Goal: Information Seeking & Learning: Learn about a topic

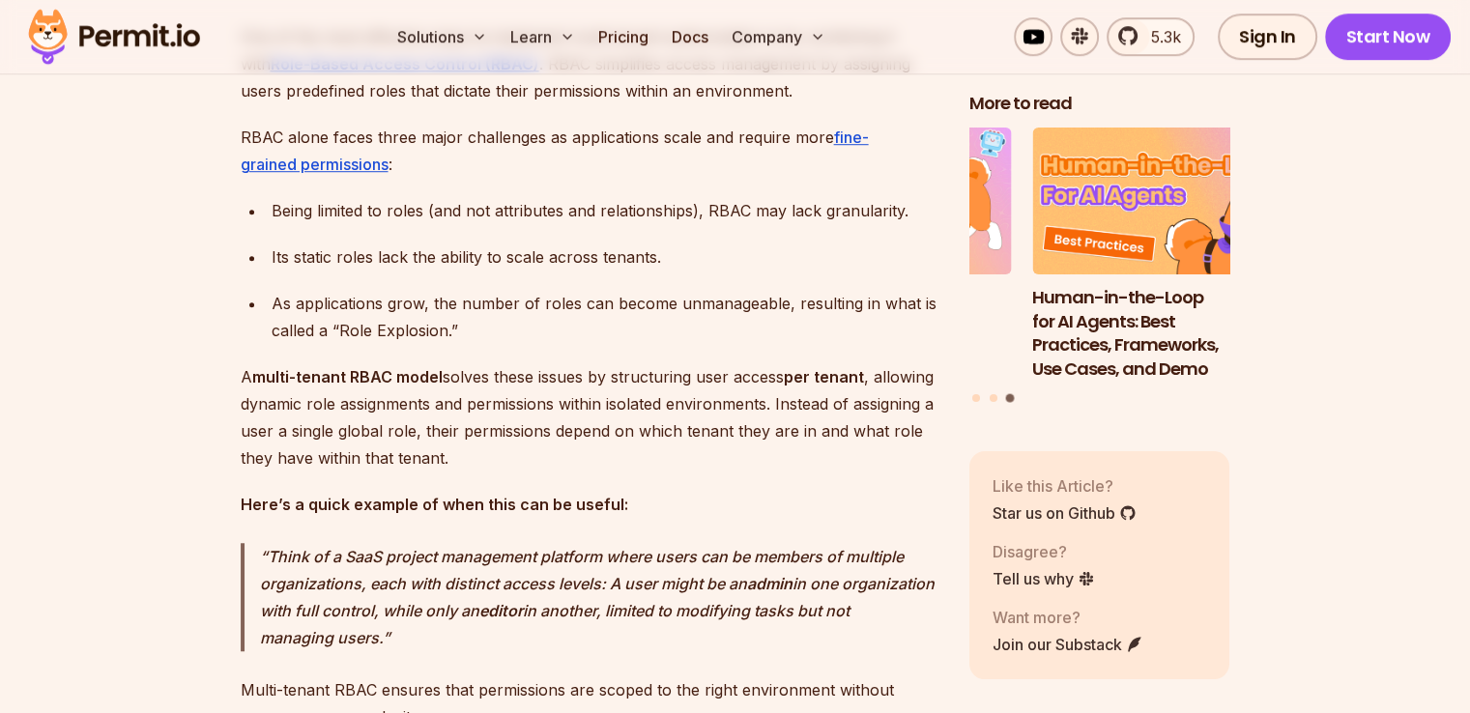
scroll to position [1450, 0]
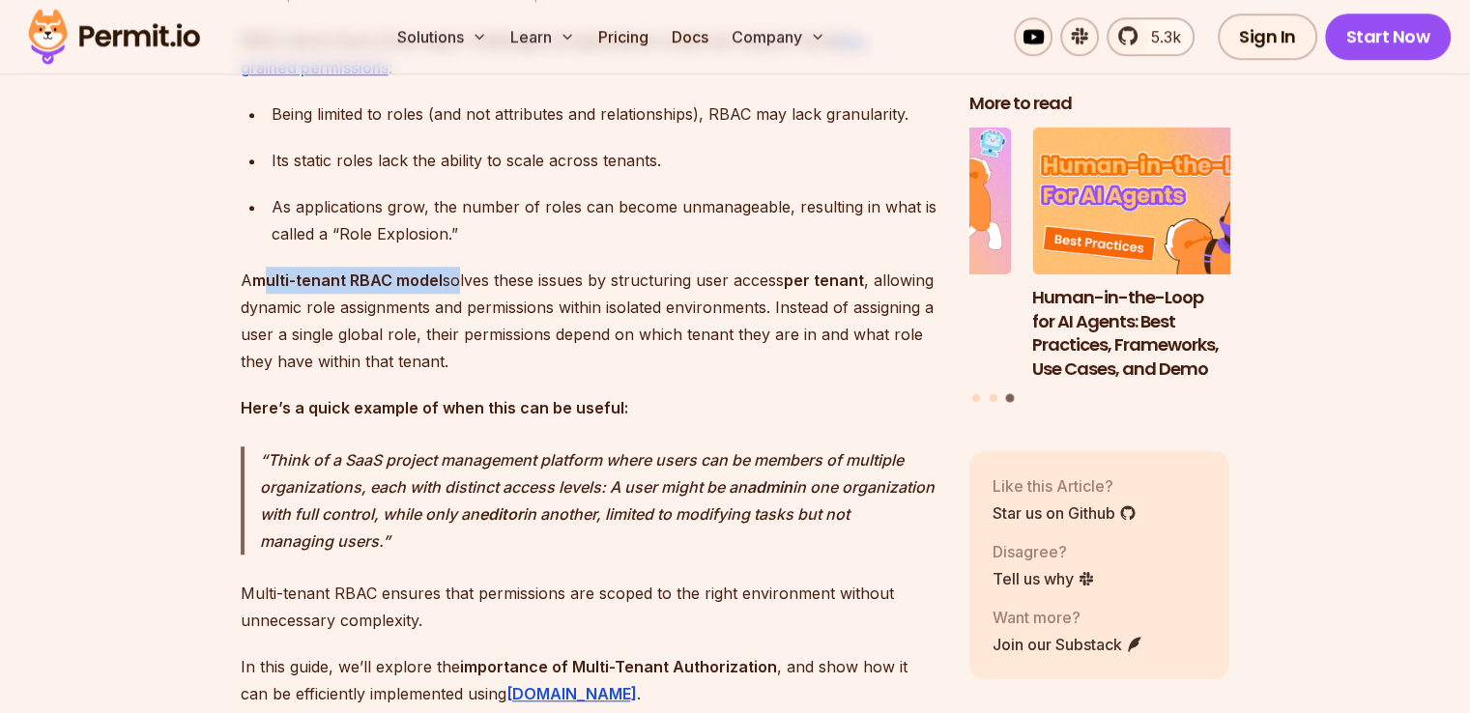
drag, startPoint x: 262, startPoint y: 299, endPoint x: 459, endPoint y: 274, distance: 198.8
click at [534, 295] on p "A multi-tenant RBAC model solves these issues by structuring user access per te…" at bounding box center [590, 321] width 698 height 108
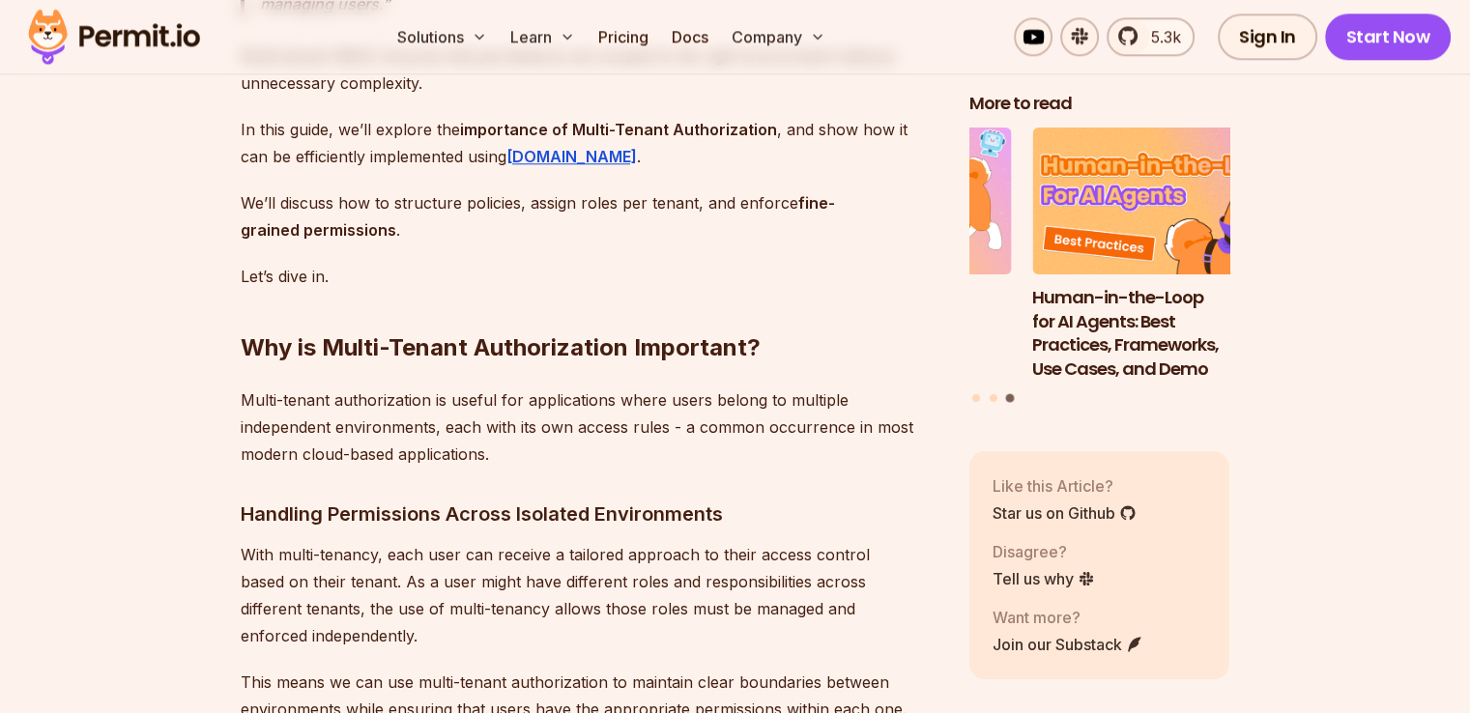
scroll to position [2030, 0]
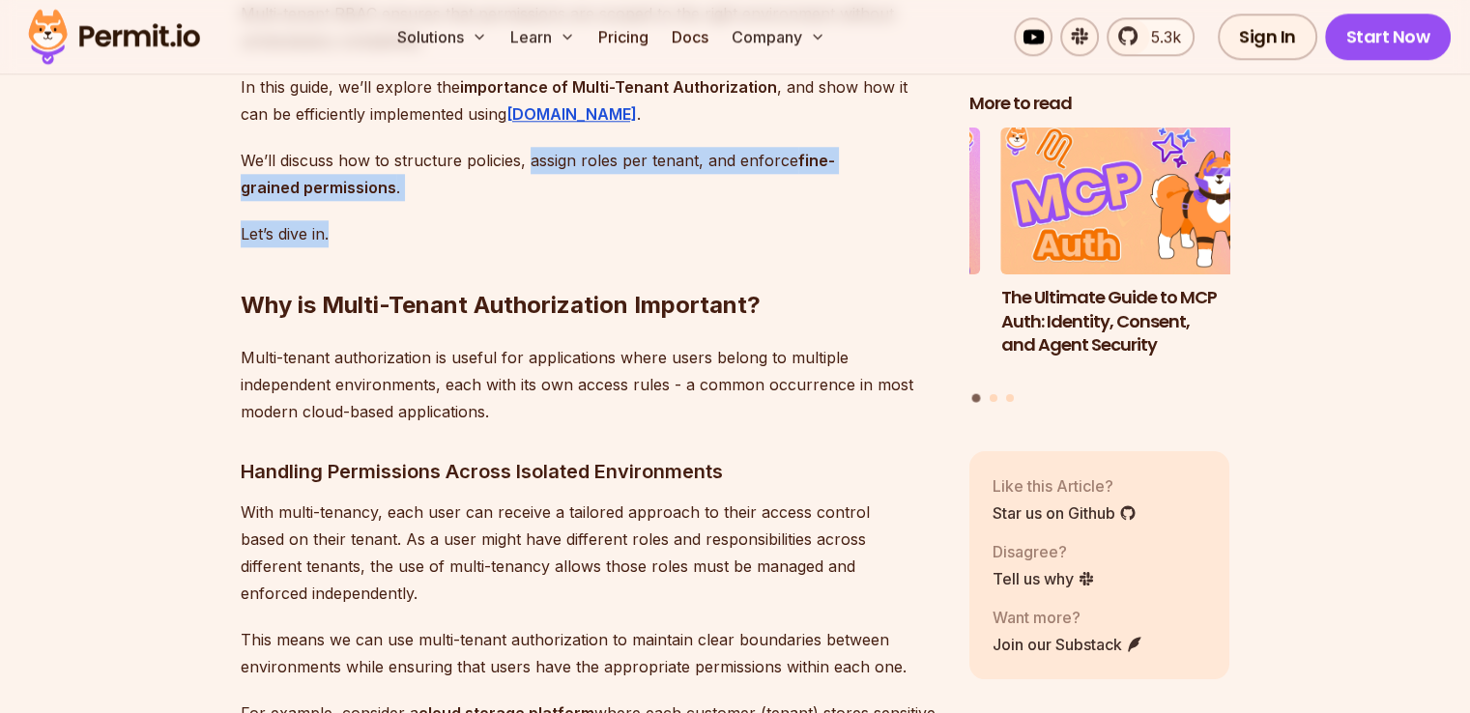
drag, startPoint x: 526, startPoint y: 180, endPoint x: 425, endPoint y: 222, distance: 109.1
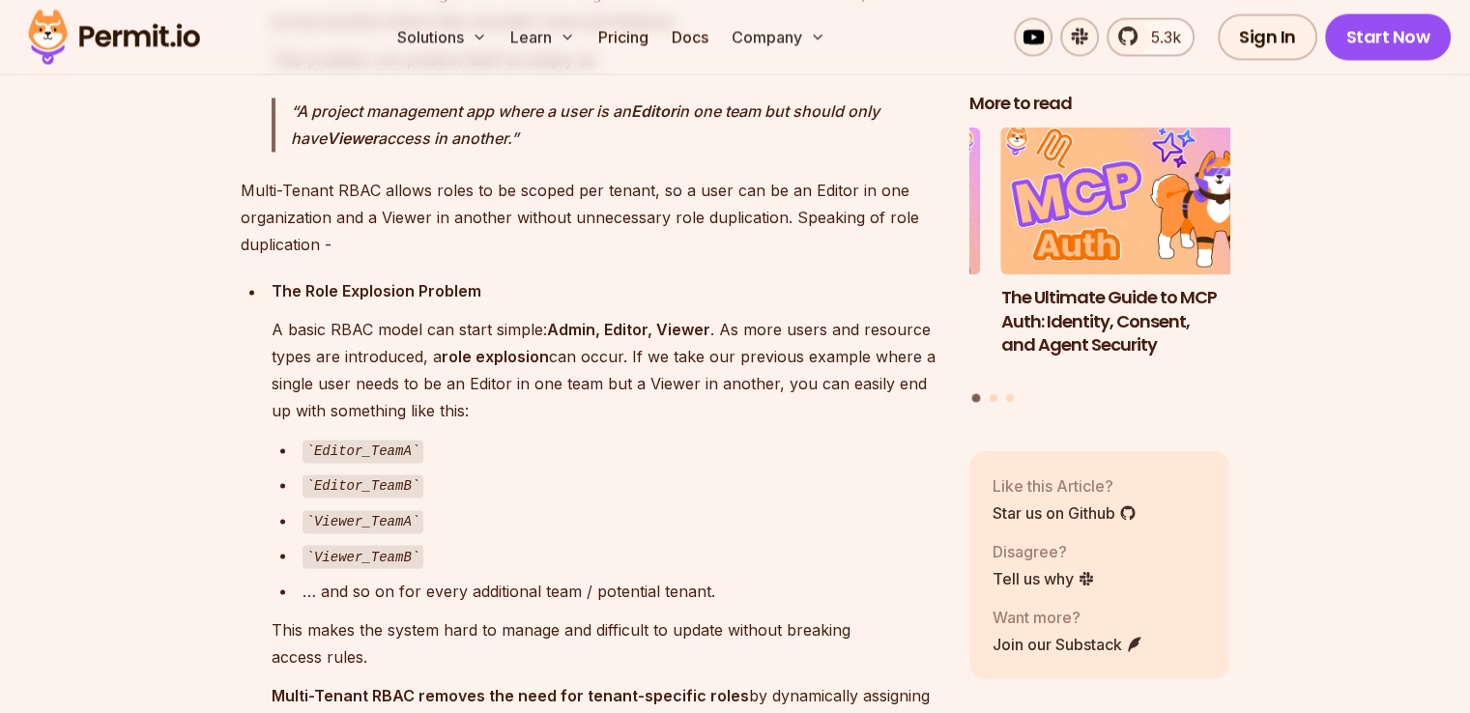
scroll to position [3190, 0]
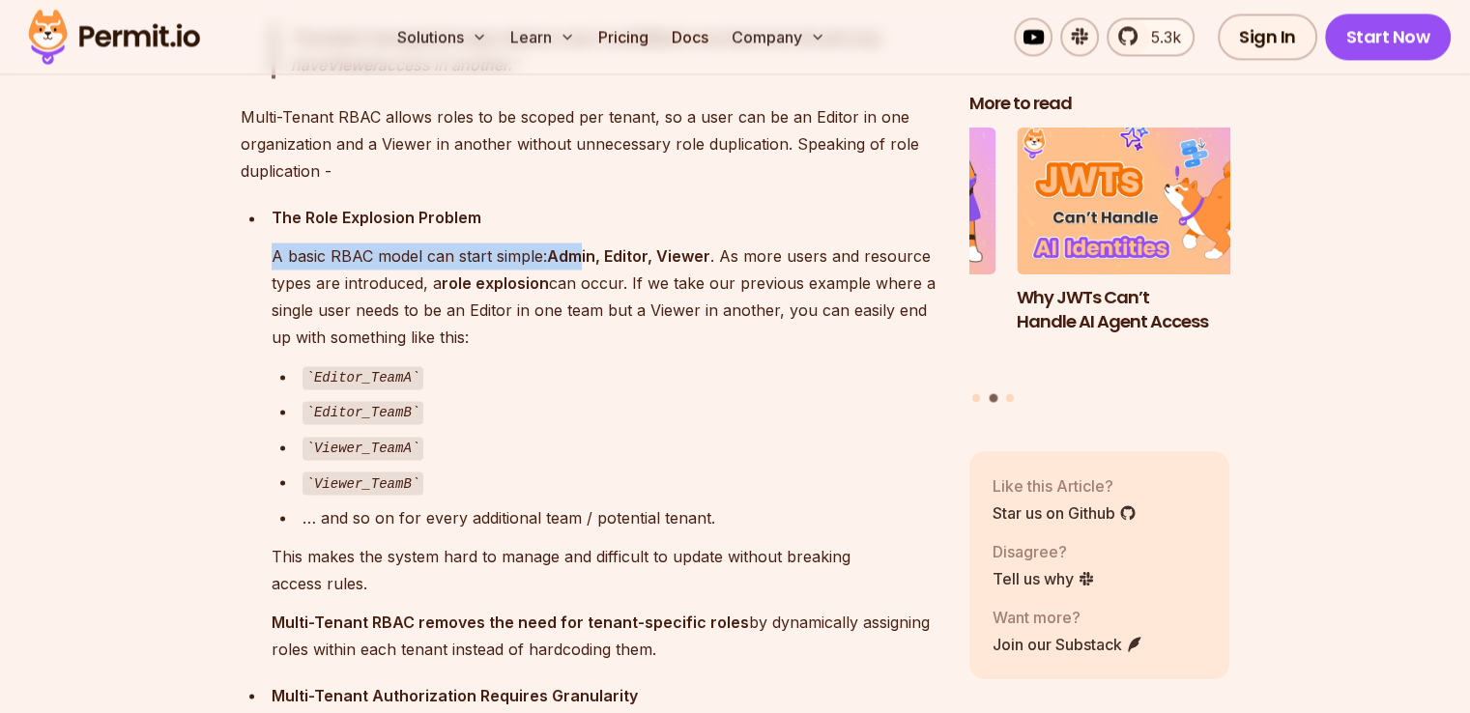
drag, startPoint x: 273, startPoint y: 248, endPoint x: 586, endPoint y: 249, distance: 313.2
click at [586, 249] on p "A basic RBAC model can start simple: Admin, Editor, Viewer . As more users and …" at bounding box center [605, 297] width 667 height 108
click at [623, 246] on strong "Admin, Editor, Viewer" at bounding box center [628, 255] width 163 height 19
click at [574, 248] on strong "Admin, Editor, Viewer" at bounding box center [628, 255] width 163 height 19
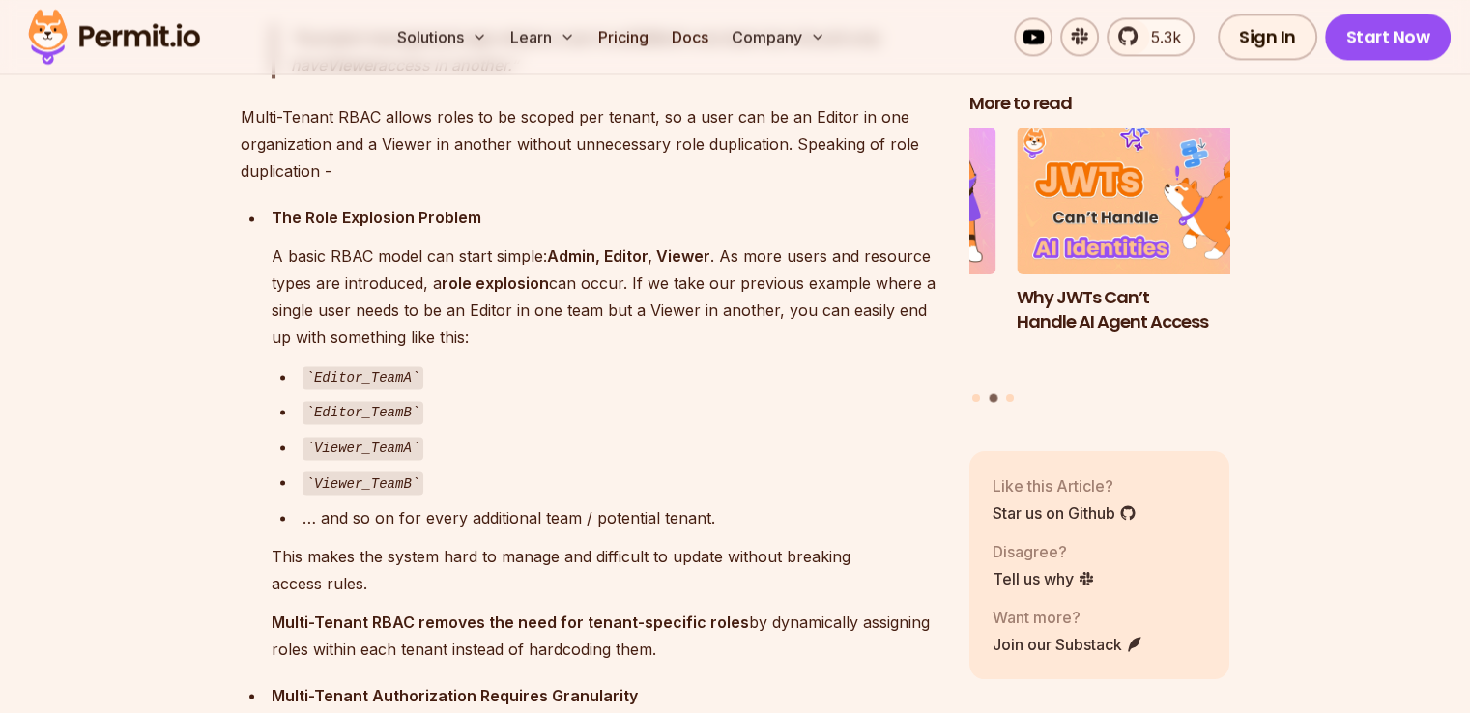
click at [625, 248] on strong "Admin, Editor, Viewer" at bounding box center [628, 255] width 163 height 19
click at [683, 246] on strong "Admin, Editor, Viewer" at bounding box center [628, 255] width 163 height 19
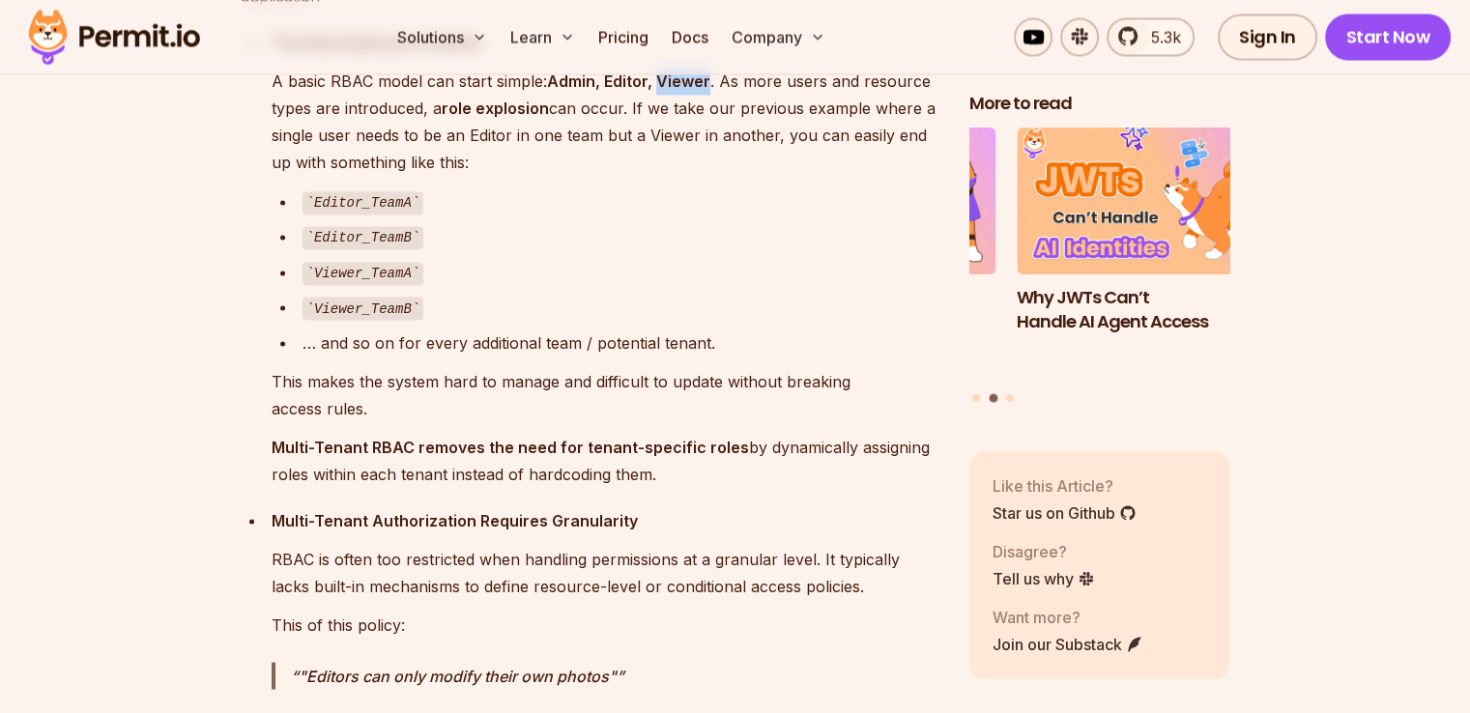
scroll to position [3383, 0]
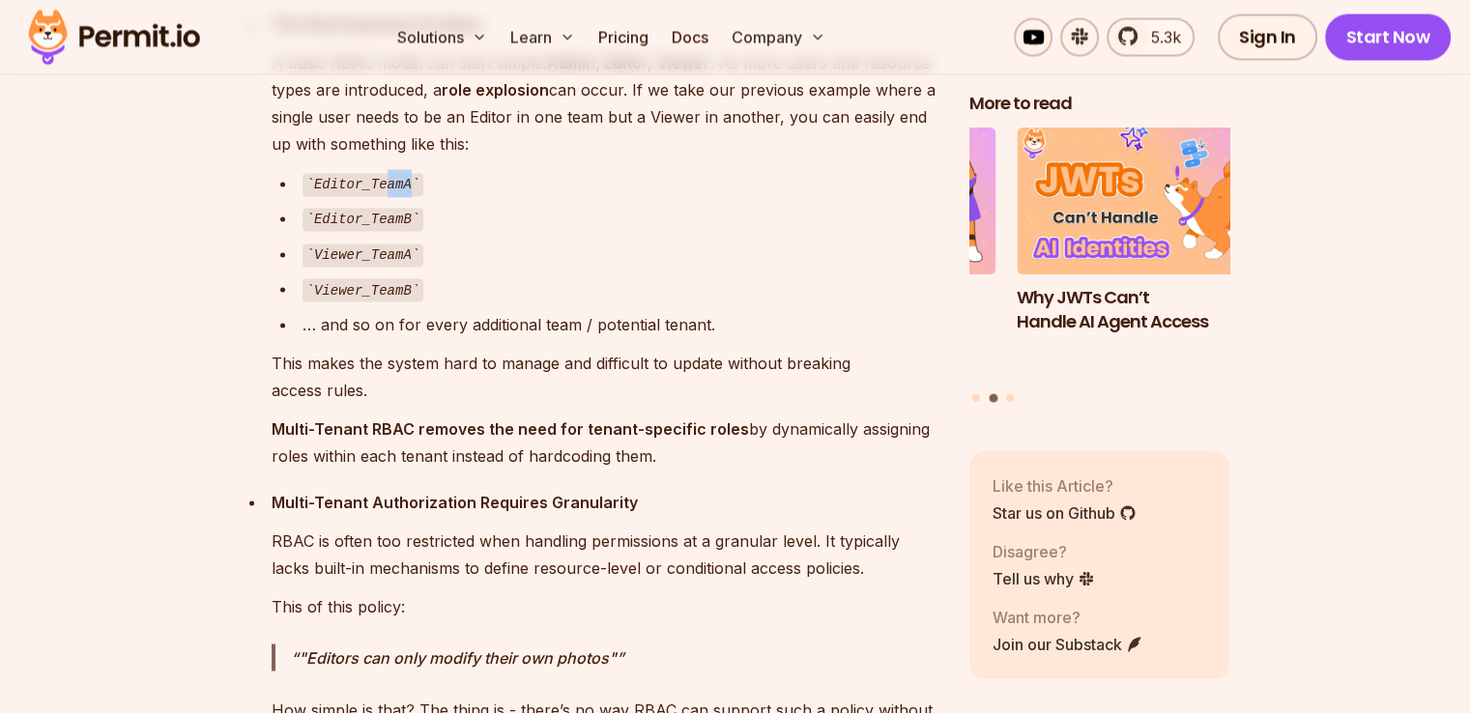
drag, startPoint x: 402, startPoint y: 178, endPoint x: 379, endPoint y: 169, distance: 24.8
click at [379, 173] on code "Editor_TeamA" at bounding box center [364, 184] width 122 height 23
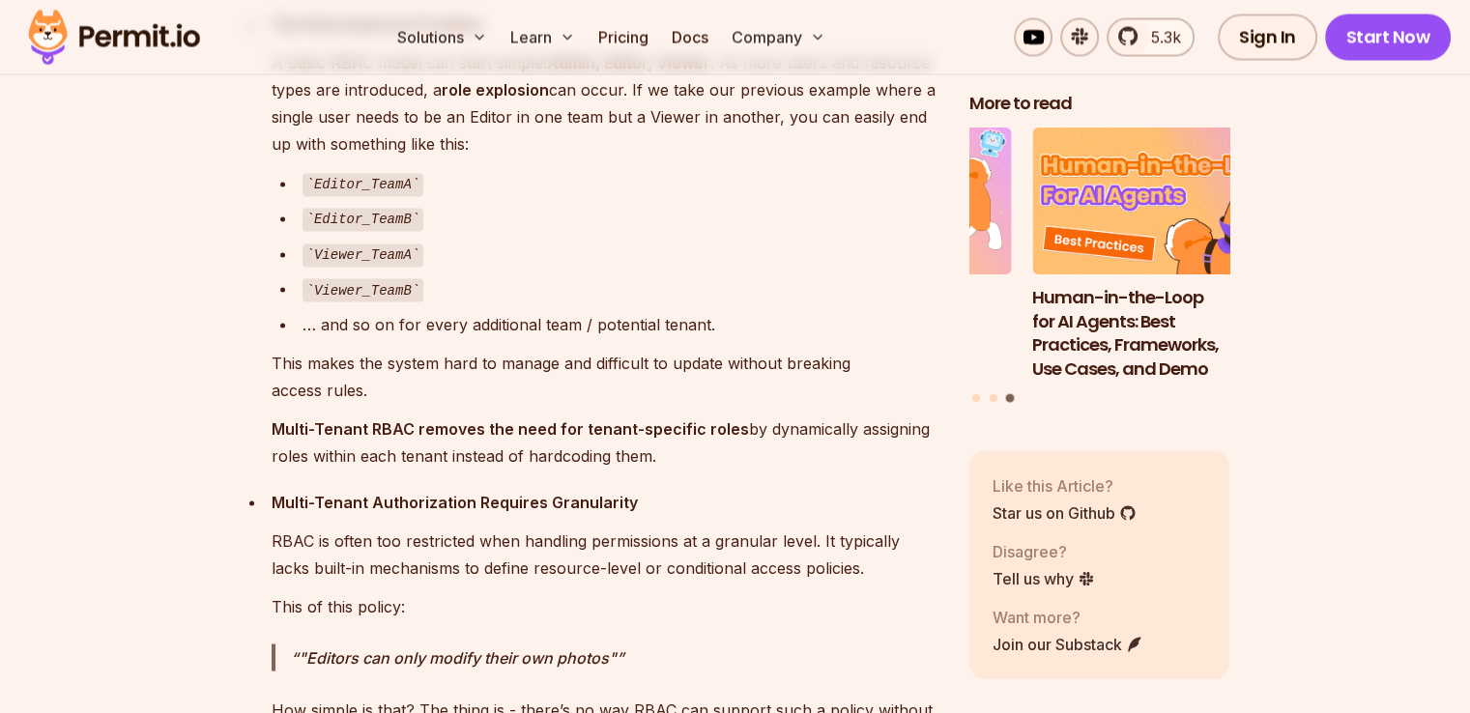
drag, startPoint x: 402, startPoint y: 205, endPoint x: 340, endPoint y: 228, distance: 66.1
click at [340, 228] on ul "Editor_TeamA Editor_TeamB Viewer_TeamA Viewer_TeamB … and so on for every addit…" at bounding box center [605, 253] width 667 height 168
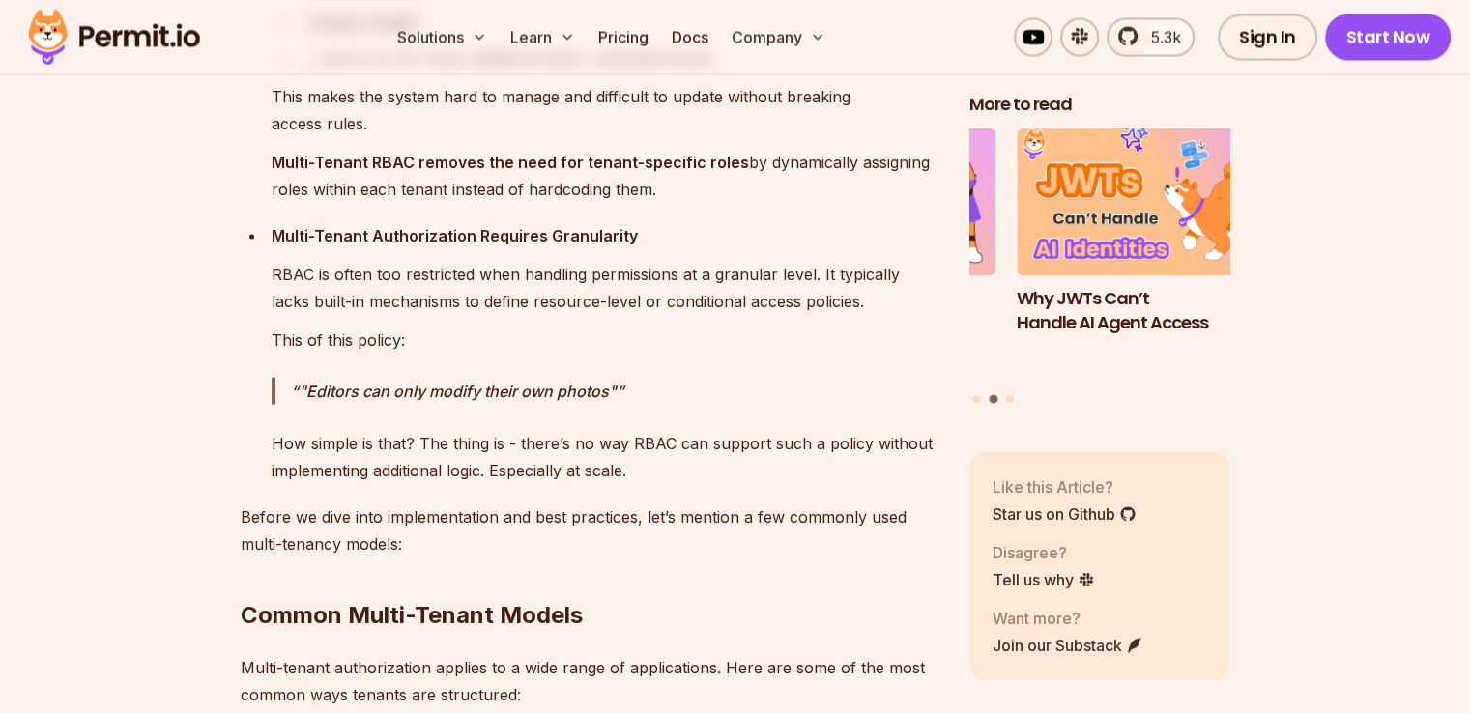
scroll to position [3769, 0]
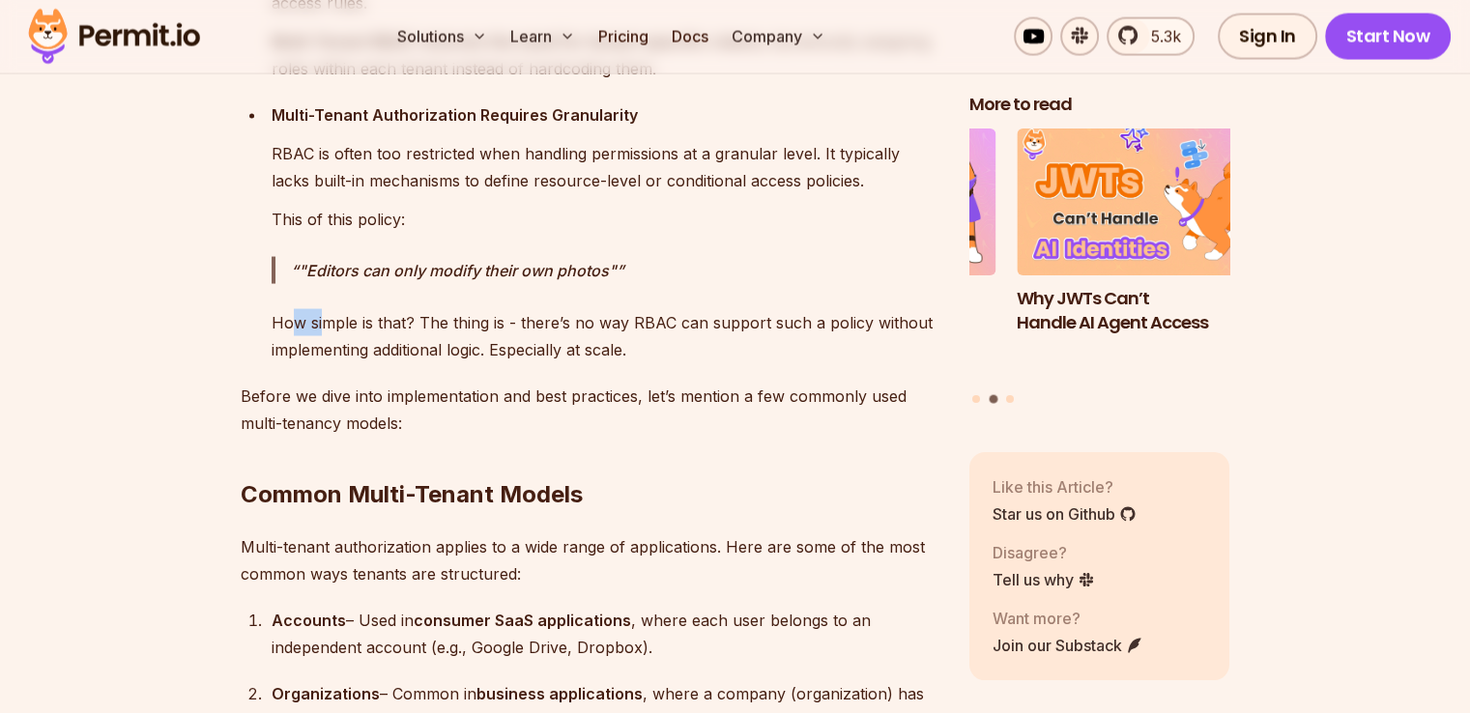
drag, startPoint x: 298, startPoint y: 311, endPoint x: 320, endPoint y: 306, distance: 22.7
click at [320, 309] on p "How simple is that? The thing is - there’s no way RBAC can support such a polic…" at bounding box center [605, 336] width 667 height 54
click at [441, 298] on div "Multi-Tenant Authorization Requires Granularity RBAC is often too restricted wh…" at bounding box center [605, 232] width 667 height 262
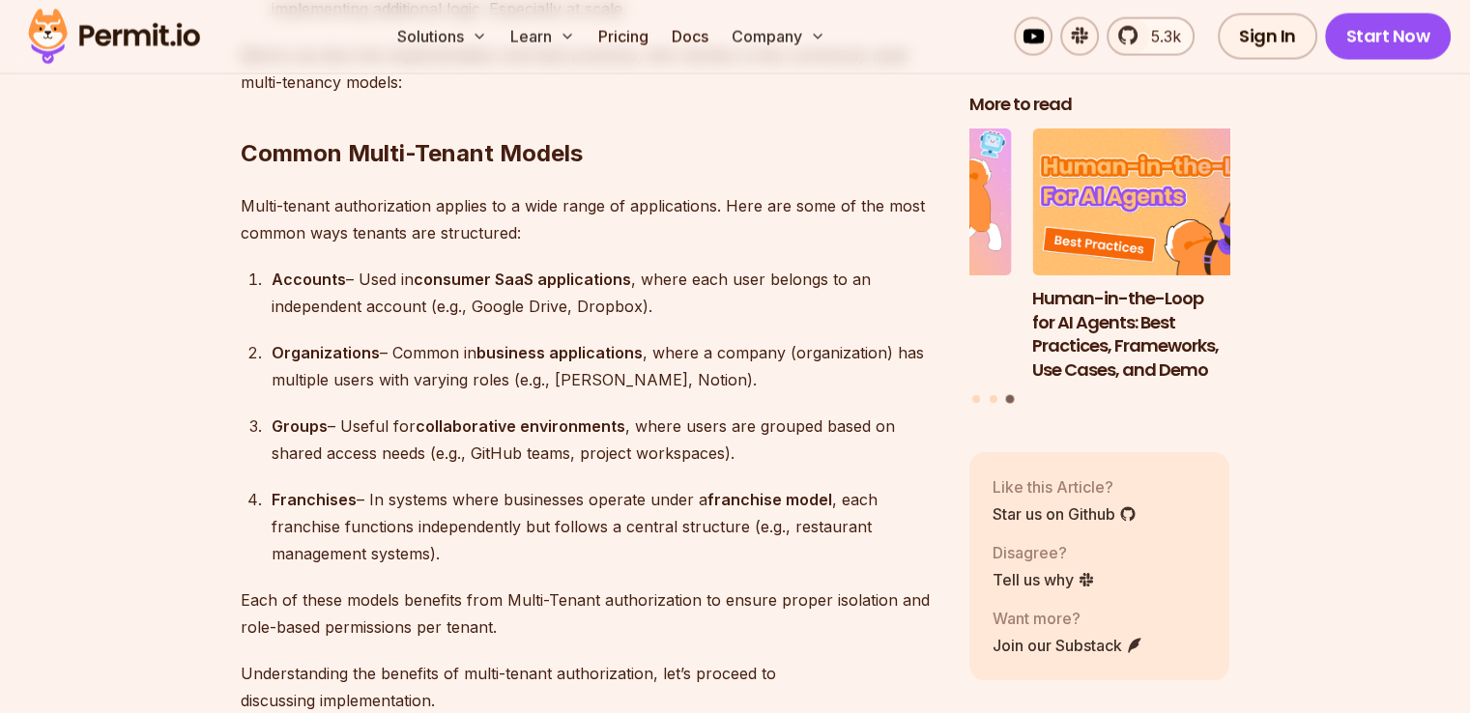
scroll to position [4156, 0]
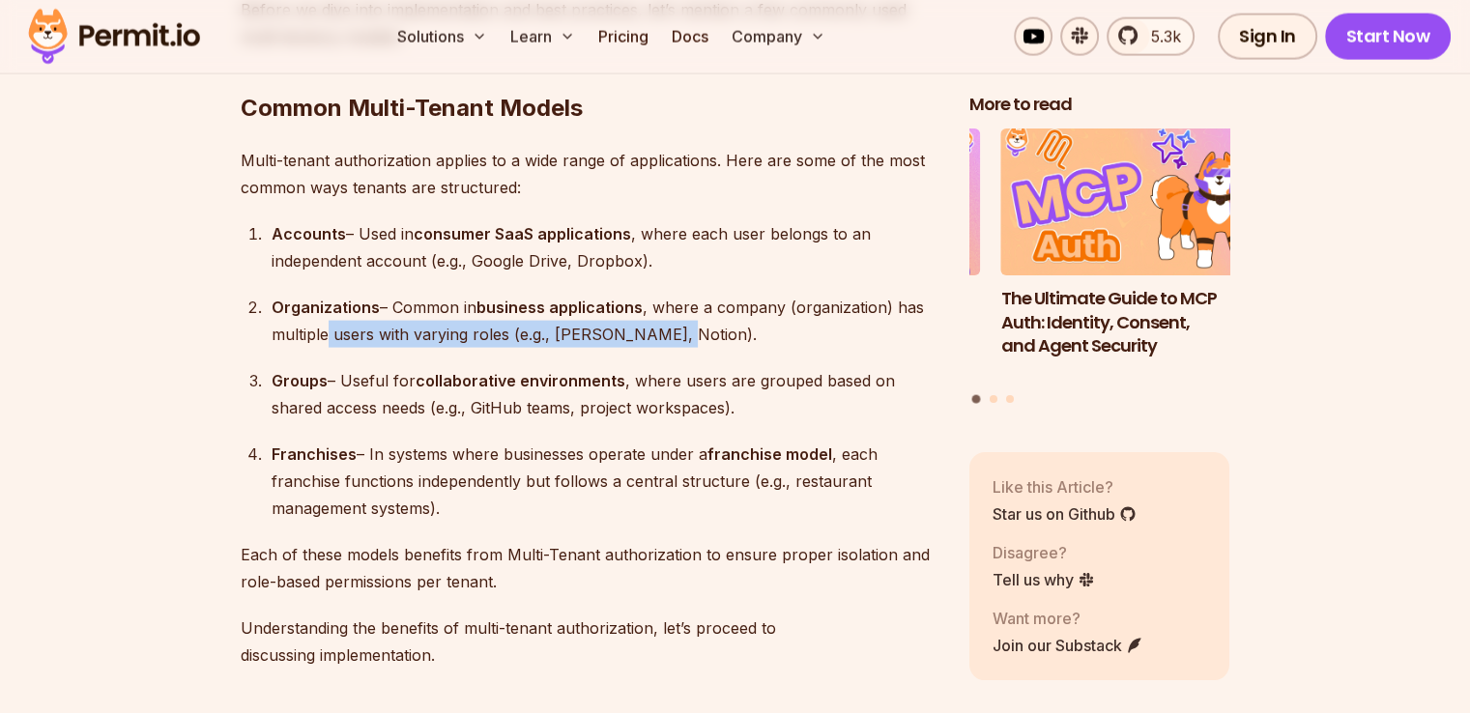
drag, startPoint x: 330, startPoint y: 326, endPoint x: 670, endPoint y: 320, distance: 340.3
click at [670, 320] on div "Organizations – Common in business applications , where a company (organization…" at bounding box center [605, 321] width 667 height 54
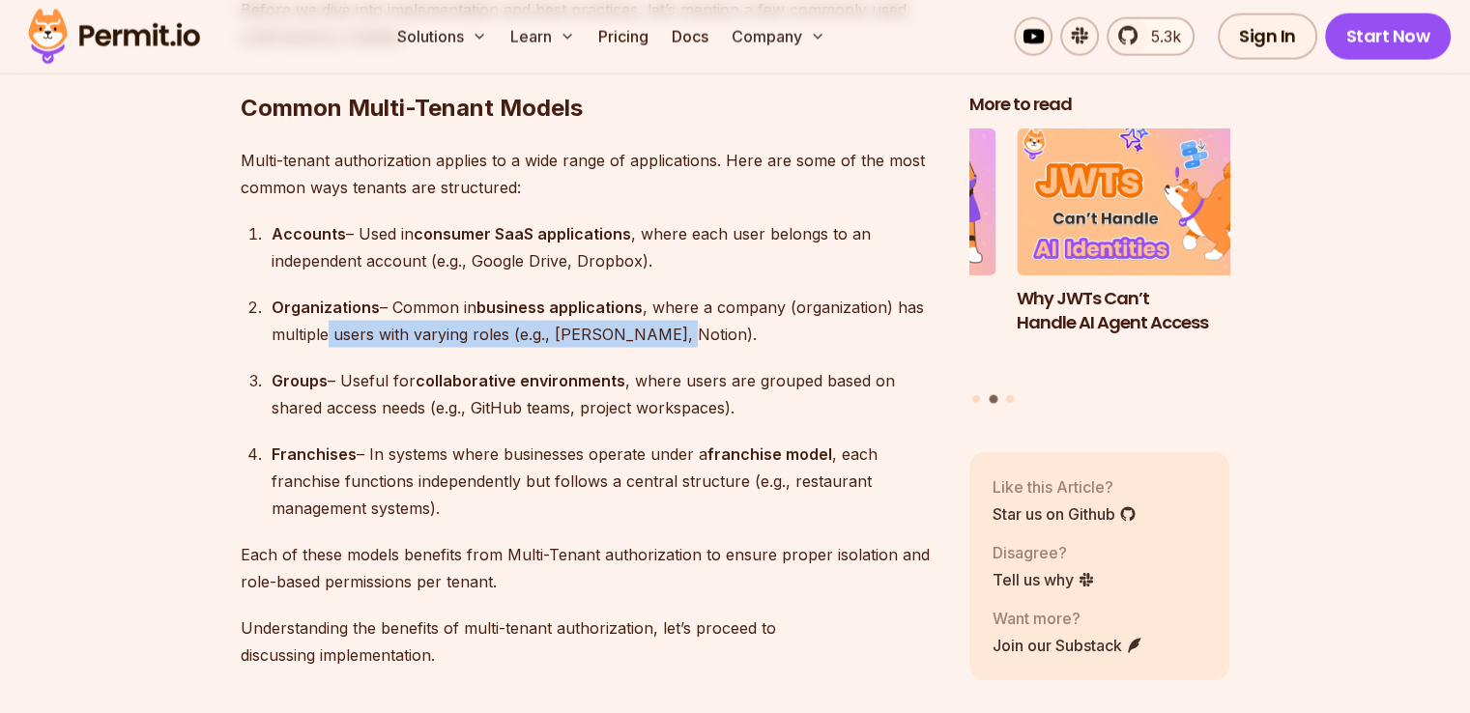
click at [715, 332] on div "Organizations – Common in business applications , where a company (organization…" at bounding box center [605, 321] width 667 height 54
click at [418, 410] on div "Groups – Useful for collaborative environments , where users are grouped based …" at bounding box center [605, 394] width 667 height 54
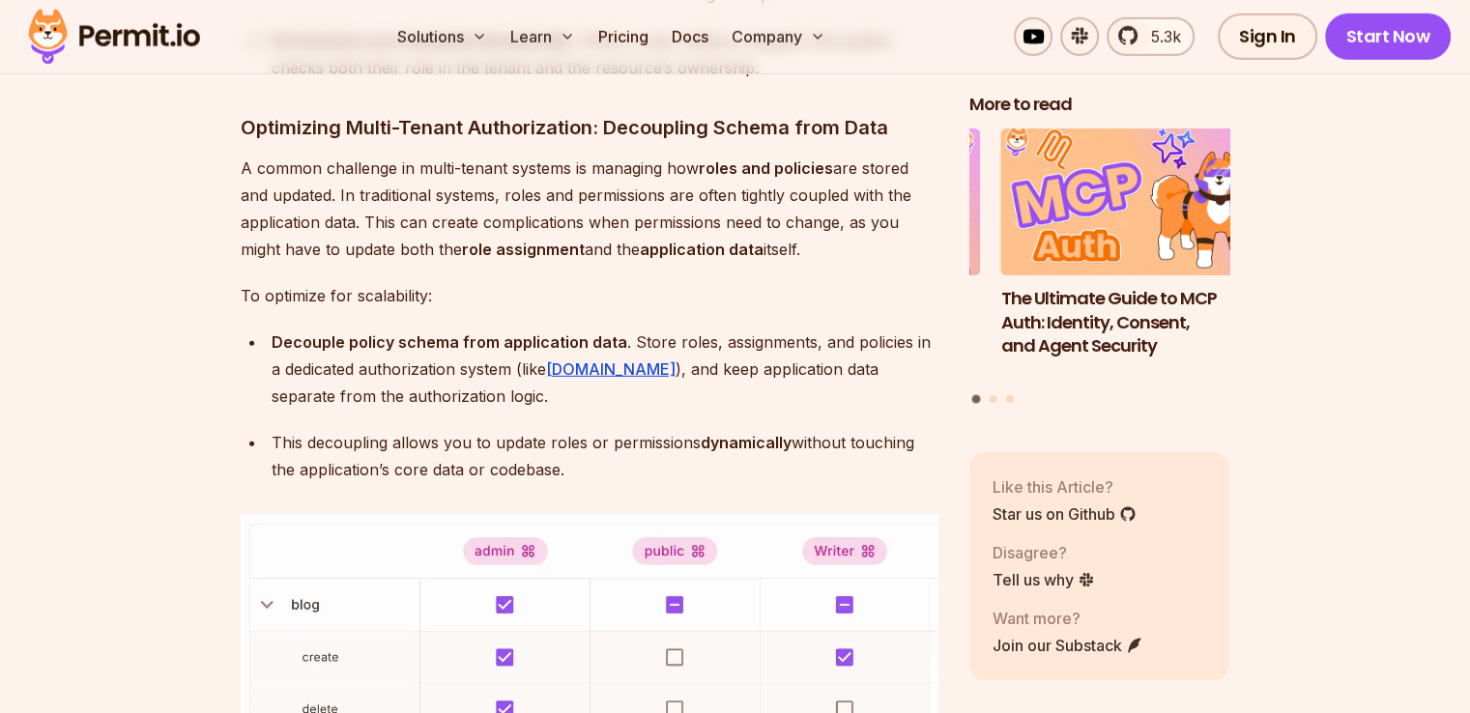
scroll to position [5992, 0]
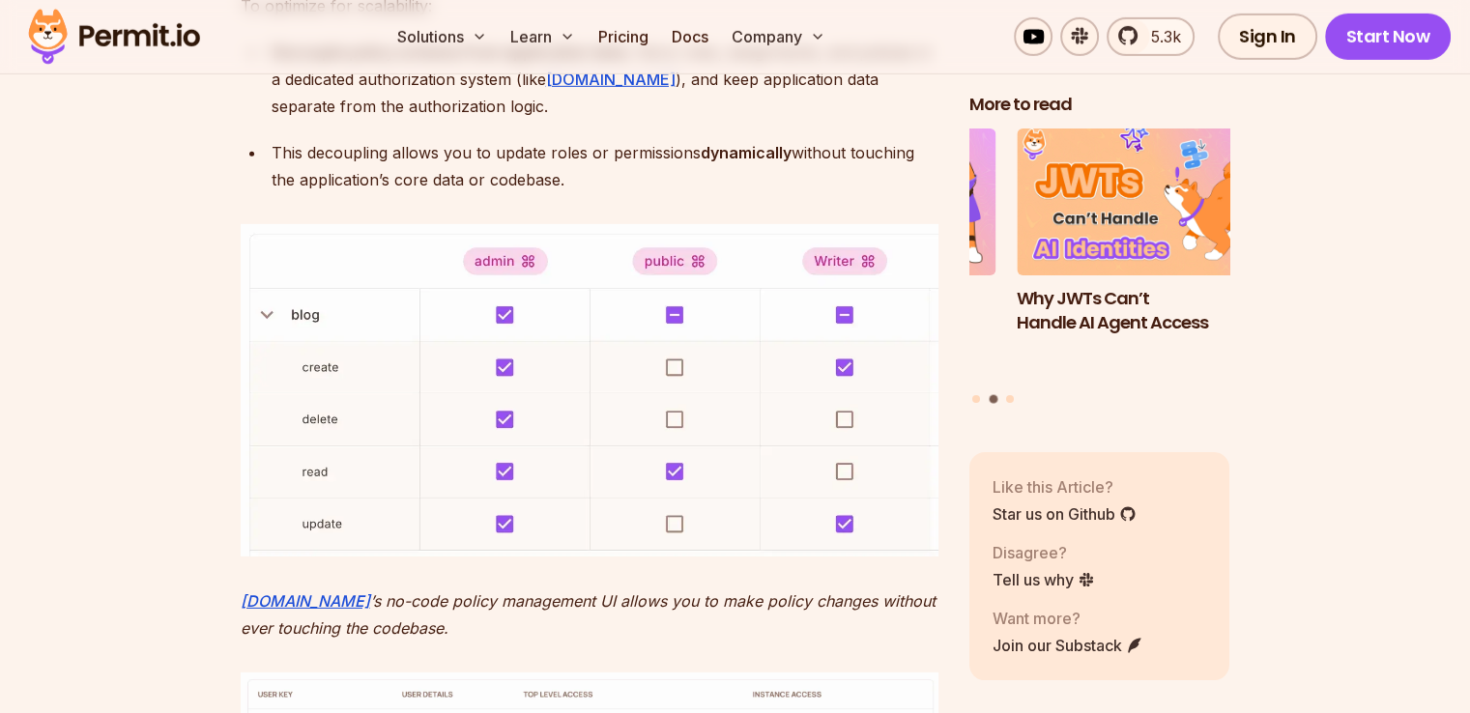
click at [282, 306] on img at bounding box center [590, 390] width 698 height 332
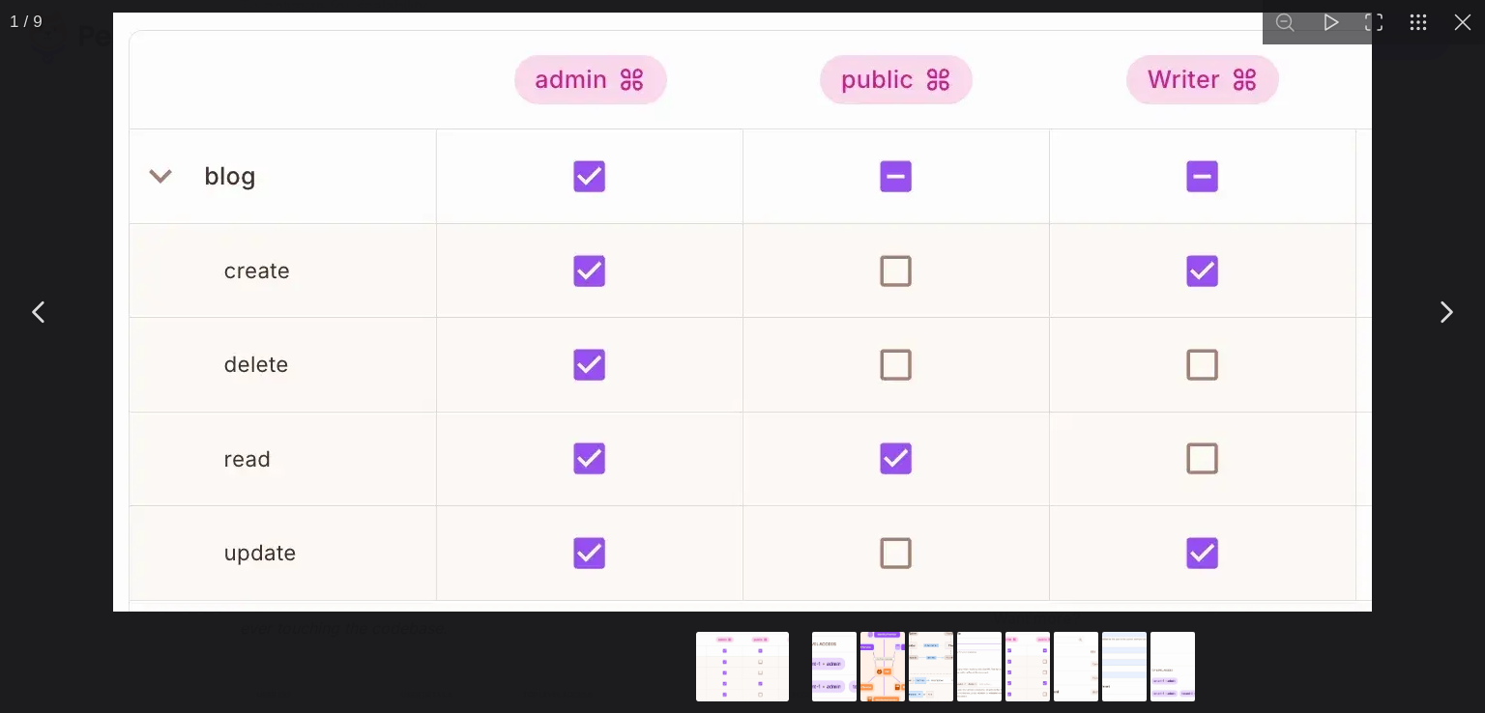
click at [1440, 438] on div "You can close this modal content with the ESC key" at bounding box center [742, 312] width 1485 height 624
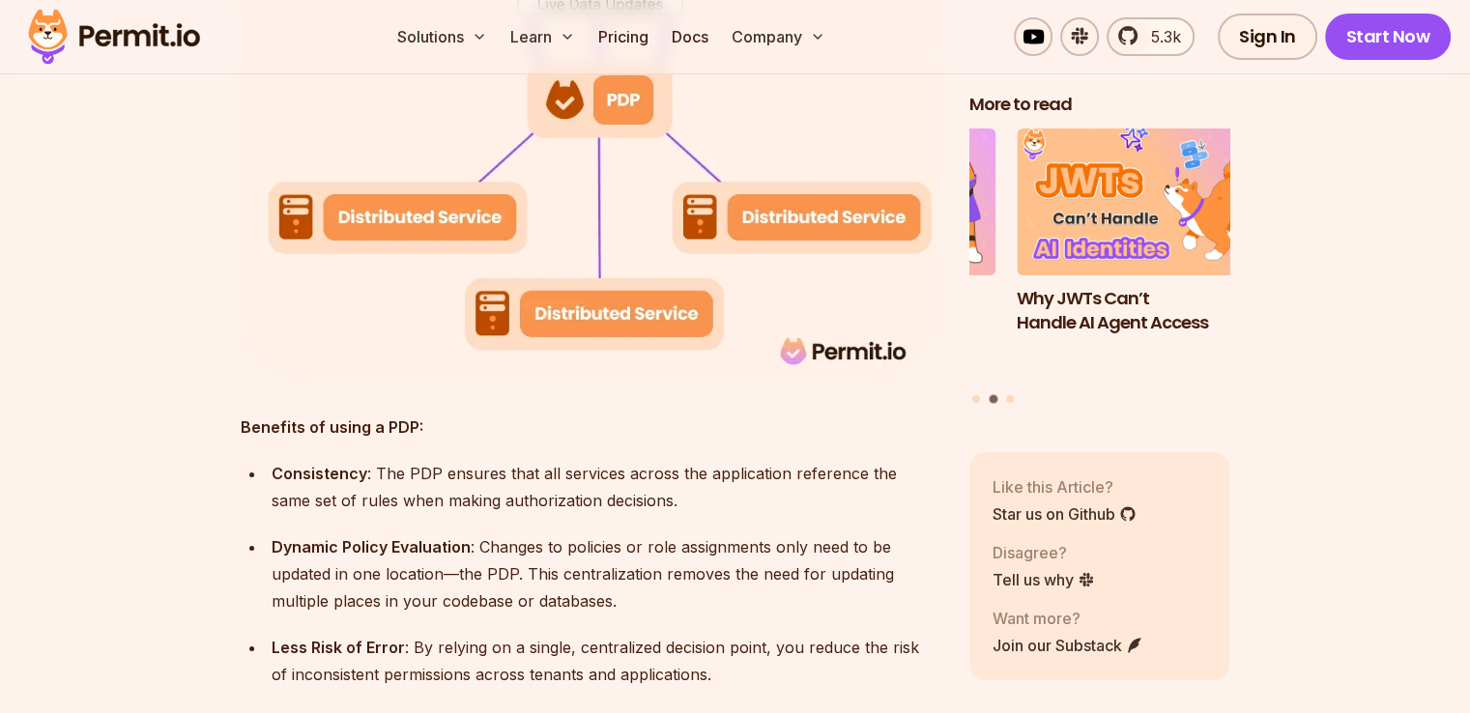
scroll to position [7539, 0]
